Goal: Task Accomplishment & Management: Use online tool/utility

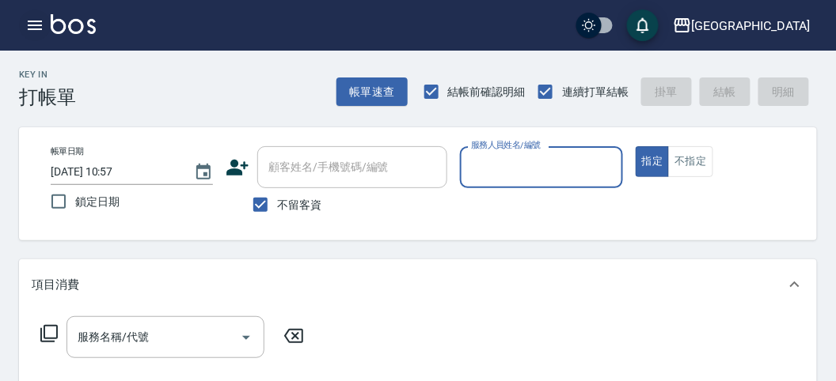
click at [33, 25] on icon "button" at bounding box center [35, 25] width 14 height 9
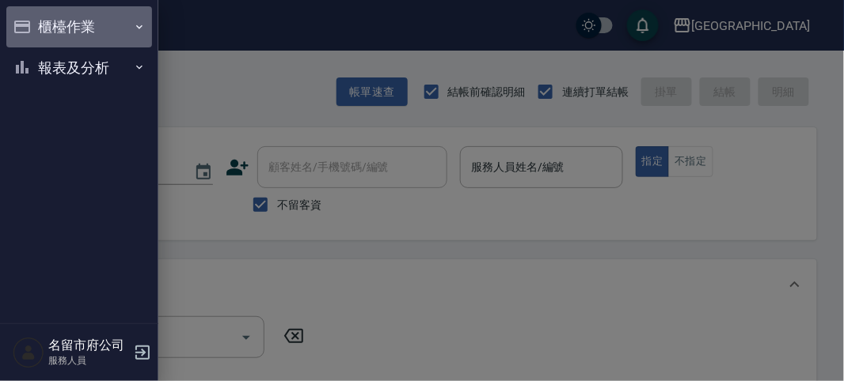
click at [63, 30] on button "櫃檯作業" at bounding box center [79, 26] width 146 height 41
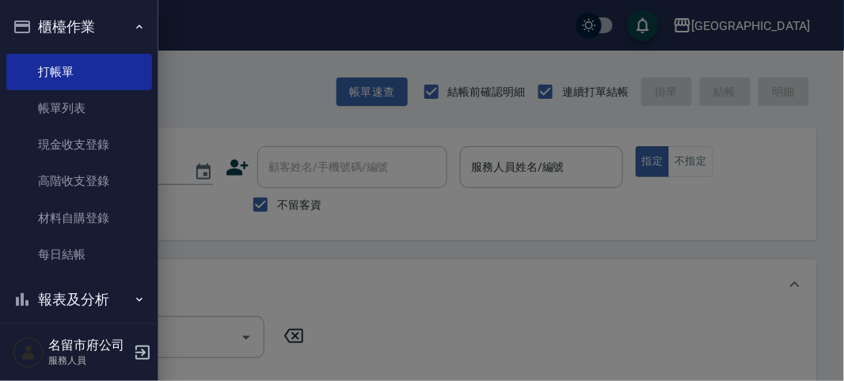
click at [201, 99] on div at bounding box center [422, 190] width 844 height 381
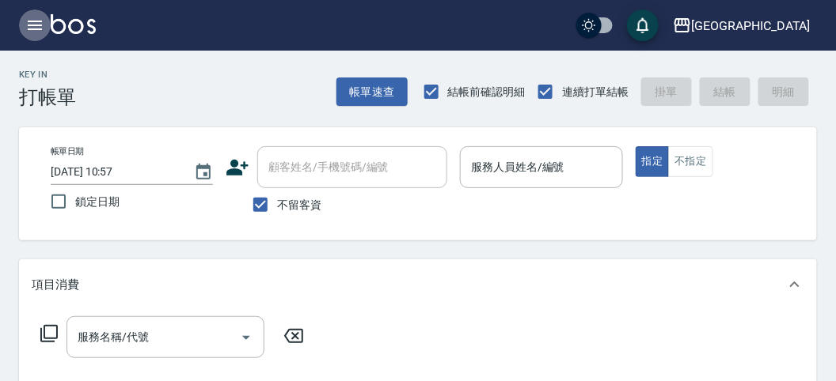
click at [27, 28] on icon "button" at bounding box center [34, 25] width 19 height 19
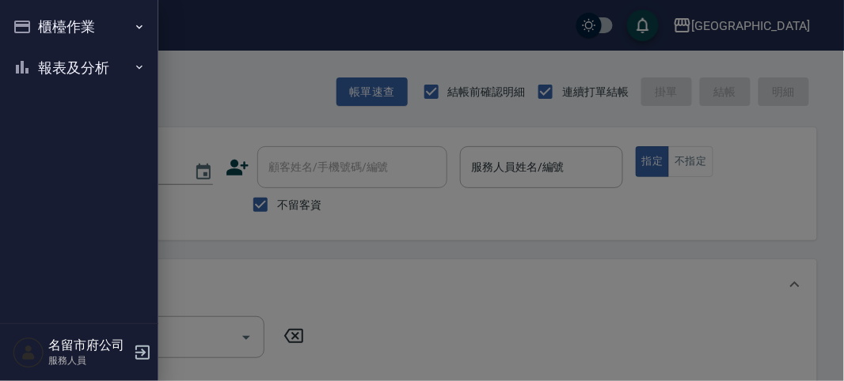
click at [72, 68] on button "報表及分析" at bounding box center [79, 67] width 146 height 41
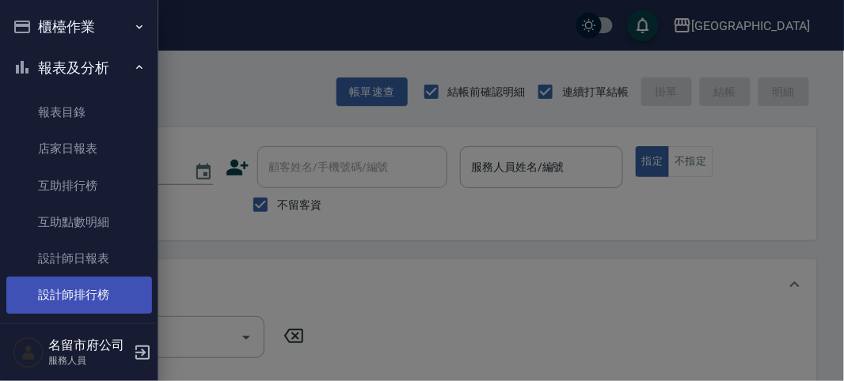
click at [108, 297] on link "設計師排行榜" at bounding box center [79, 295] width 146 height 36
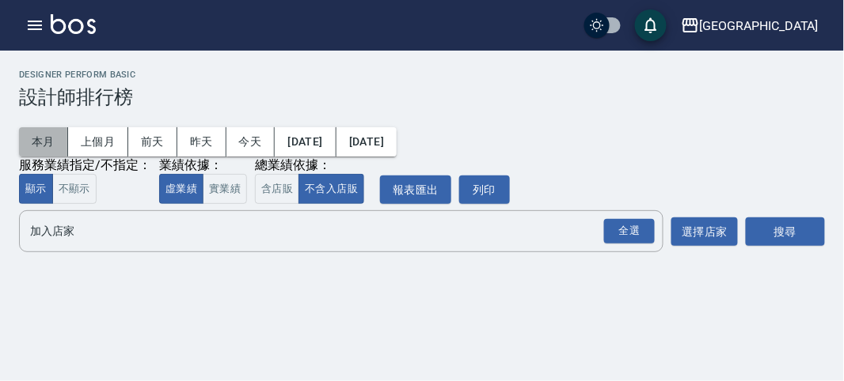
click at [55, 135] on button "本月" at bounding box center [43, 141] width 49 height 29
click at [617, 226] on div "全選" at bounding box center [629, 231] width 51 height 25
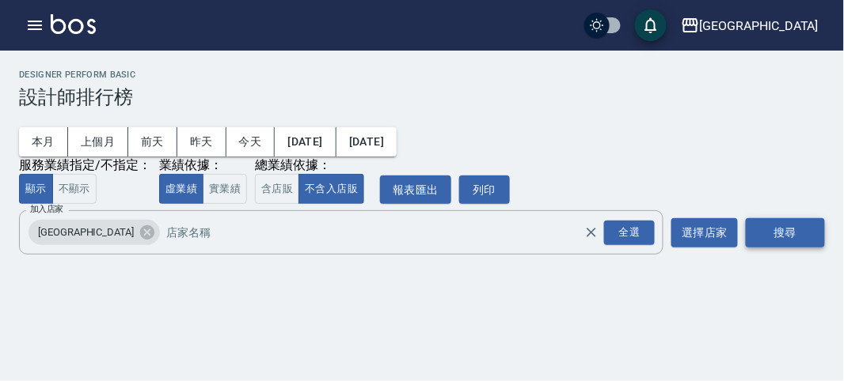
click at [751, 231] on button "搜尋" at bounding box center [784, 232] width 79 height 29
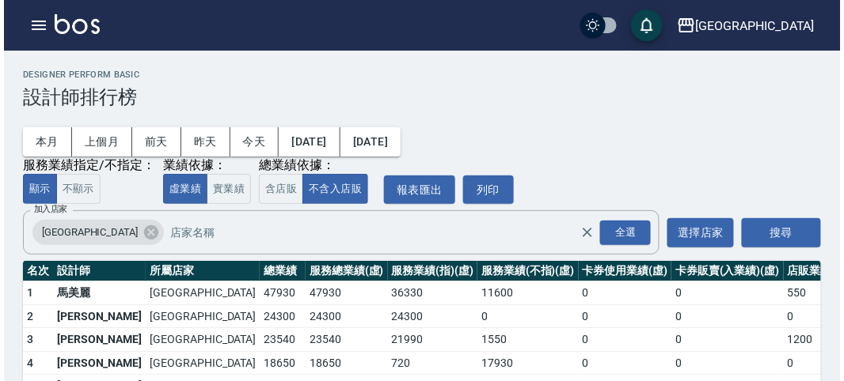
scroll to position [138, 0]
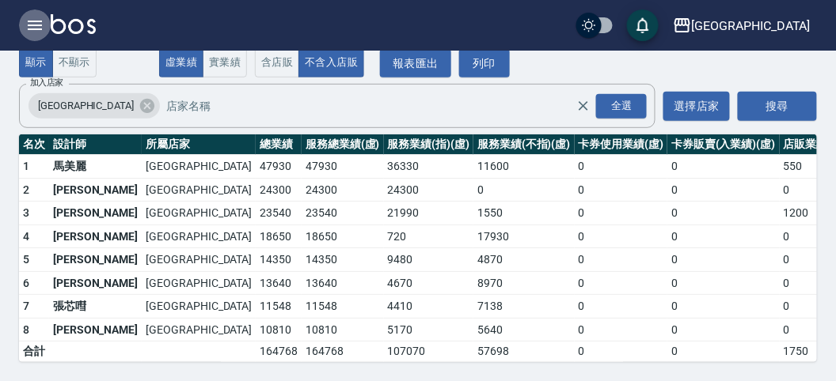
click at [32, 23] on icon "button" at bounding box center [34, 25] width 19 height 19
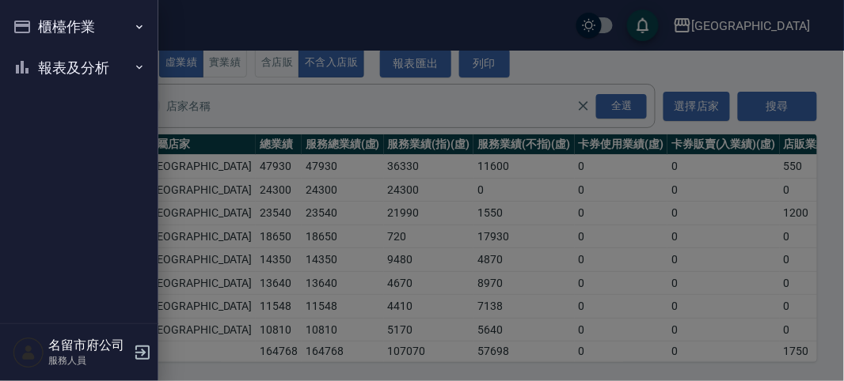
click at [214, 85] on div at bounding box center [422, 190] width 844 height 381
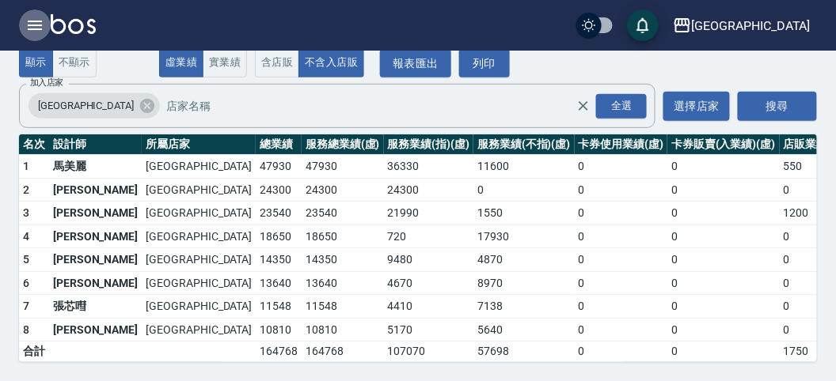
click at [35, 22] on icon "button" at bounding box center [34, 25] width 19 height 19
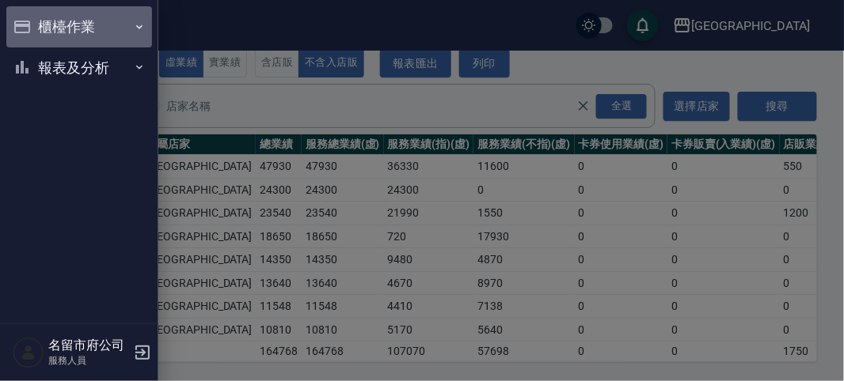
click at [37, 24] on button "櫃檯作業" at bounding box center [79, 26] width 146 height 41
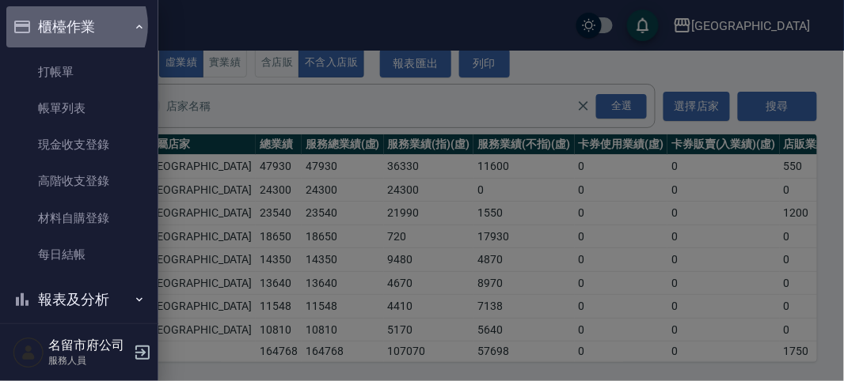
click at [72, 25] on button "櫃檯作業" at bounding box center [79, 26] width 146 height 41
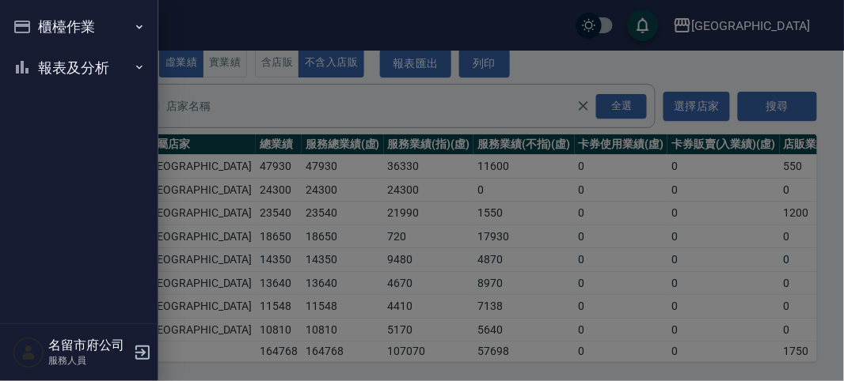
click at [251, 107] on div at bounding box center [422, 190] width 844 height 381
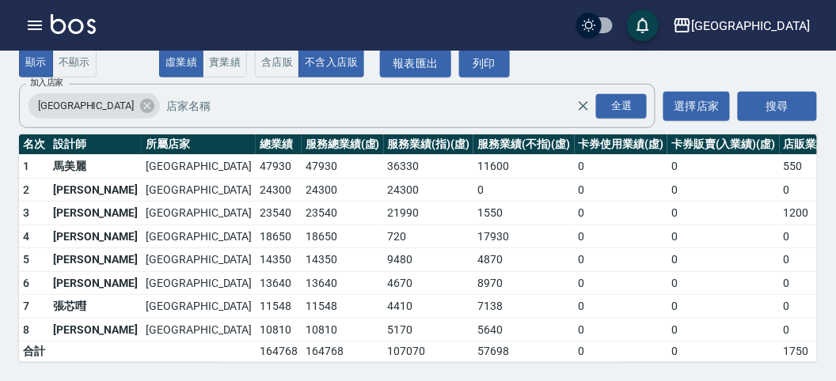
click at [37, 21] on icon "button" at bounding box center [35, 25] width 14 height 9
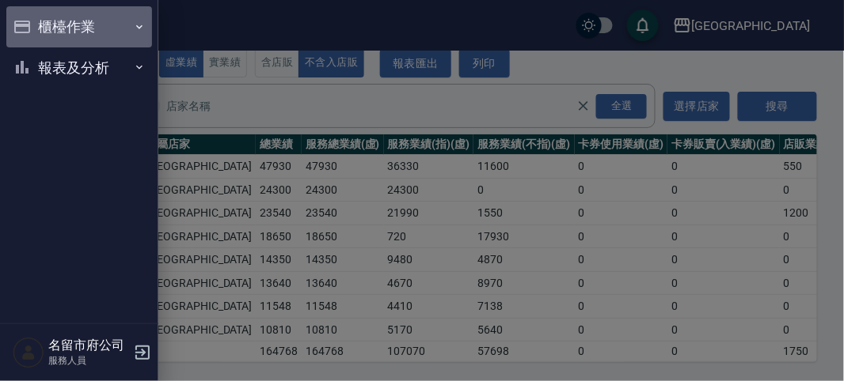
click at [37, 21] on button "櫃檯作業" at bounding box center [79, 26] width 146 height 41
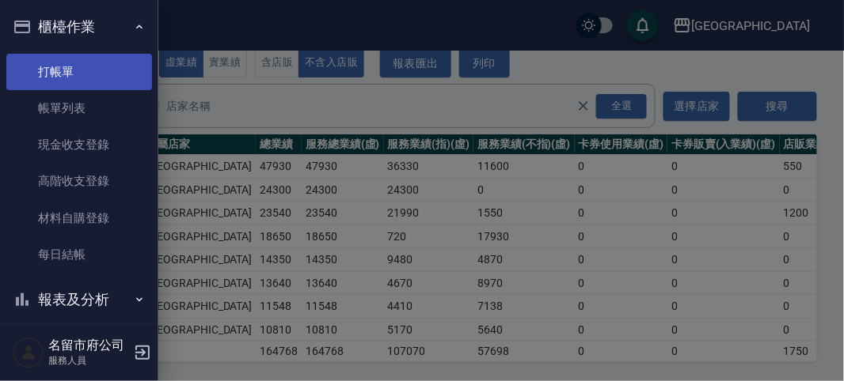
click at [70, 70] on link "打帳單" at bounding box center [79, 72] width 146 height 36
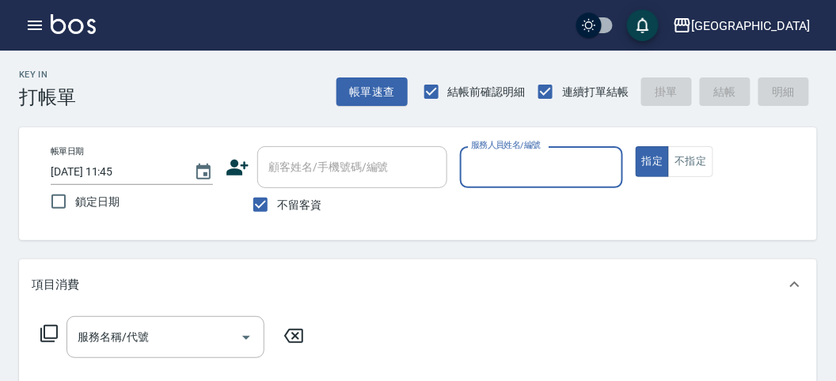
click at [519, 154] on input "服務人員姓名/編號" at bounding box center [541, 168] width 148 height 28
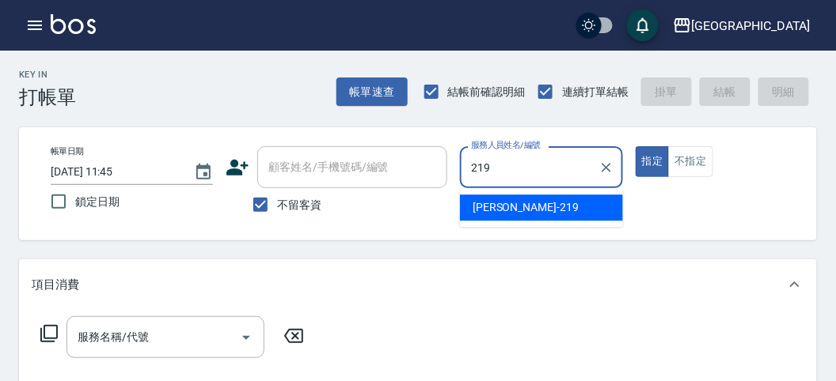
type input "[PERSON_NAME]-219"
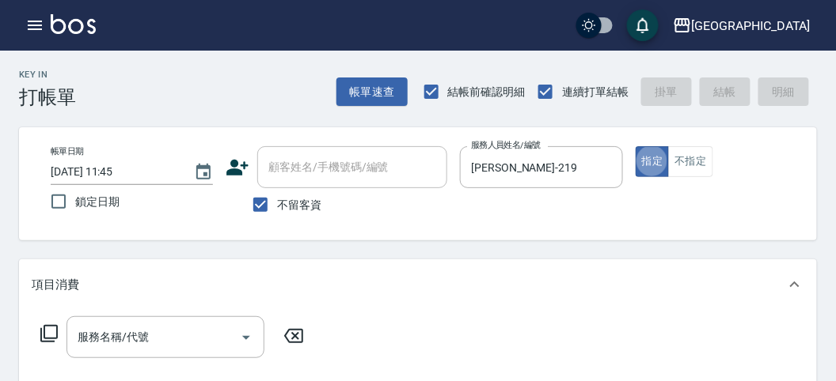
type button "true"
click at [51, 325] on icon at bounding box center [48, 333] width 17 height 17
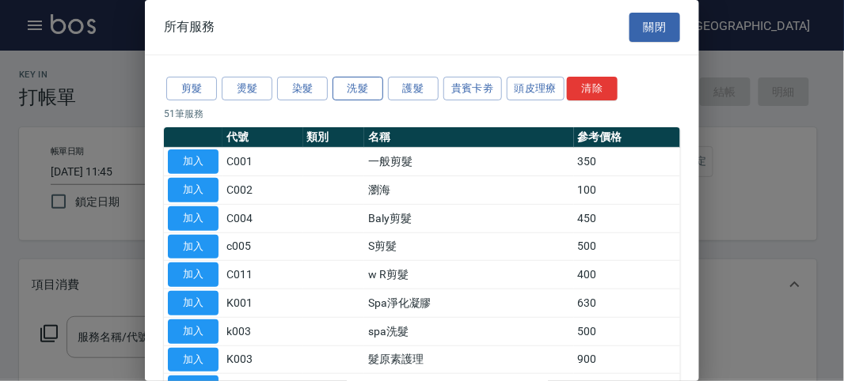
click at [369, 93] on button "洗髮" at bounding box center [357, 89] width 51 height 25
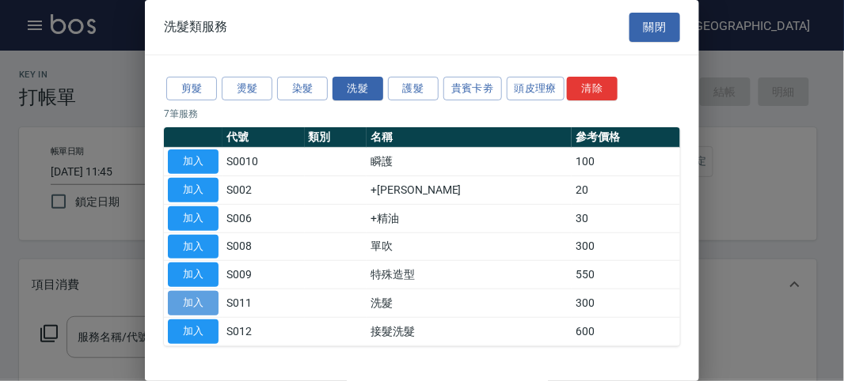
click at [206, 301] on button "加入" at bounding box center [193, 303] width 51 height 25
type input "洗髮(S011)"
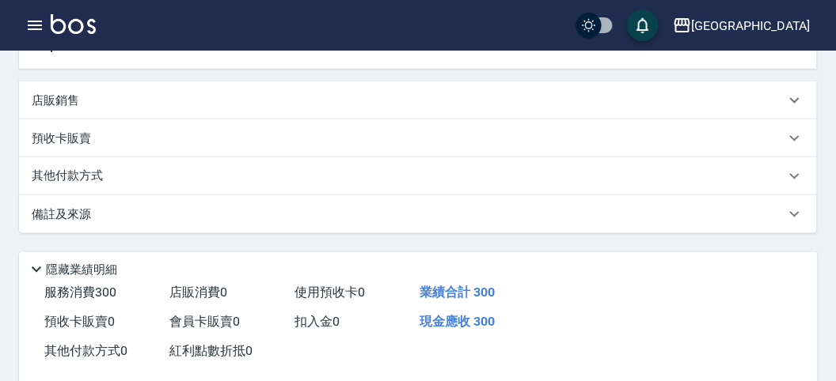
scroll to position [463, 0]
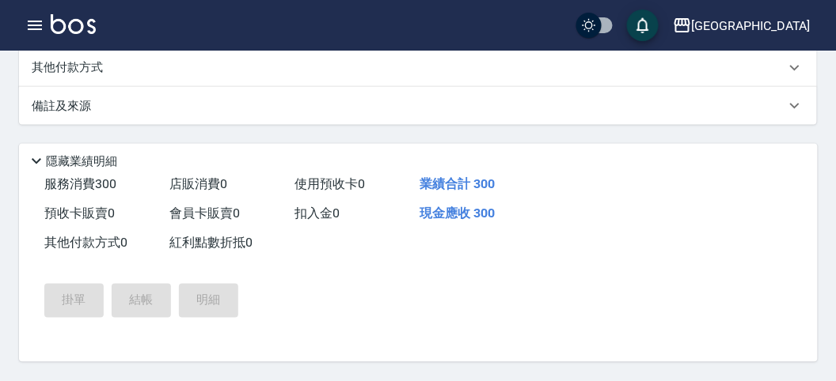
type input "[DATE] 11:49"
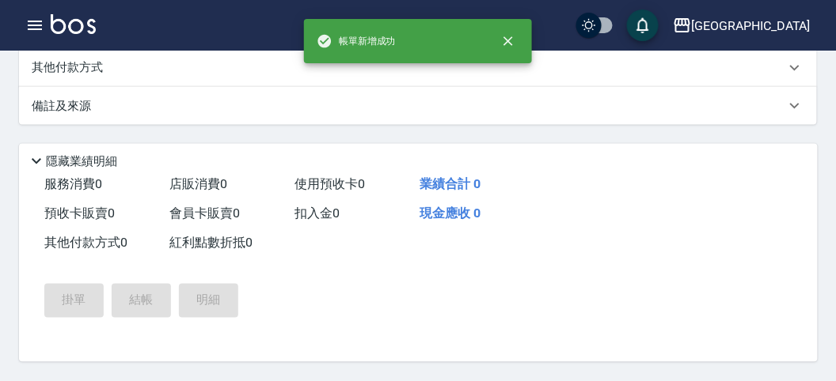
scroll to position [0, 0]
